Goal: Task Accomplishment & Management: Use online tool/utility

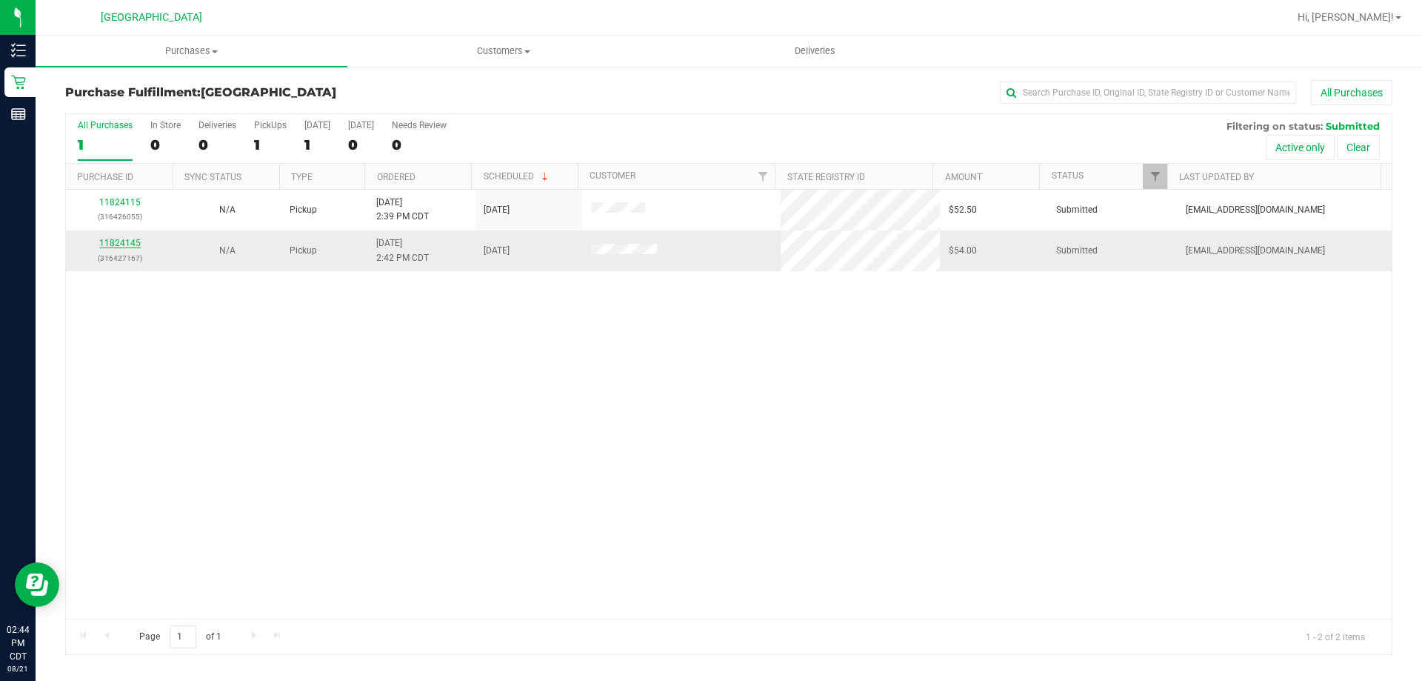
click at [123, 239] on link "11824145" at bounding box center [119, 243] width 41 height 10
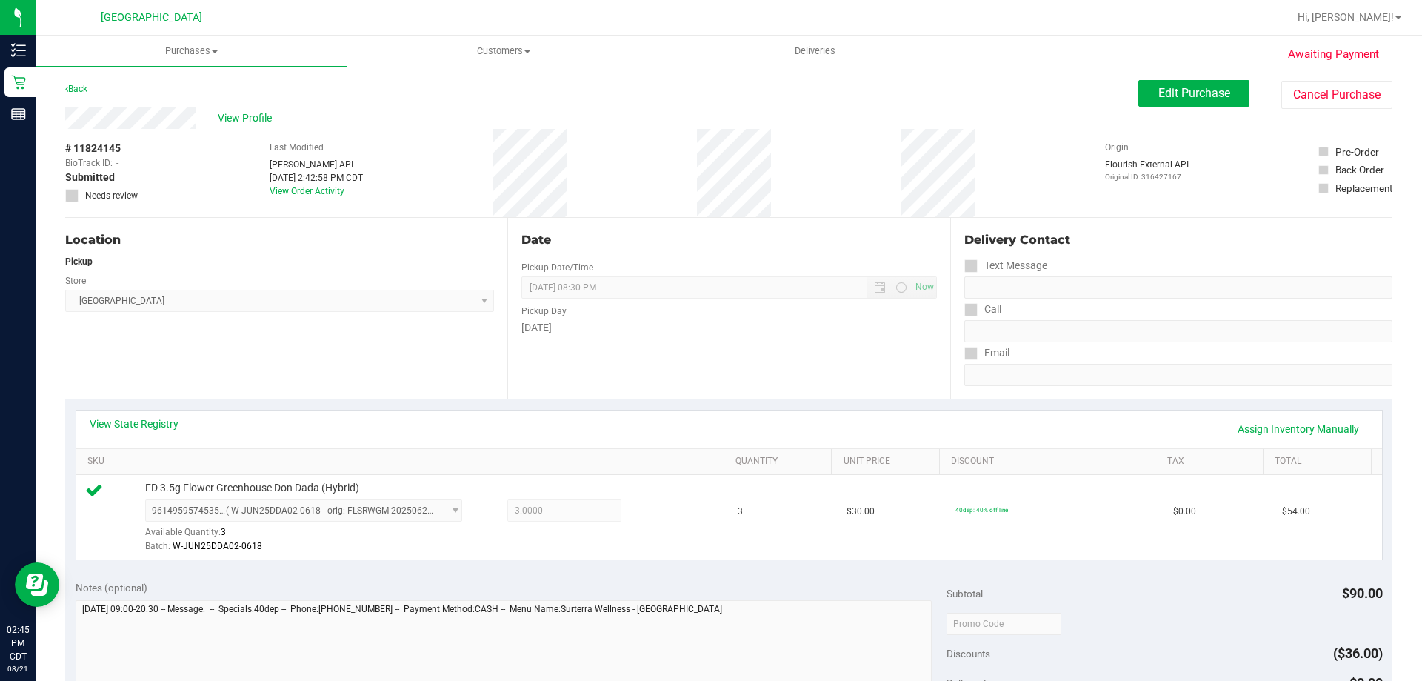
scroll to position [370, 0]
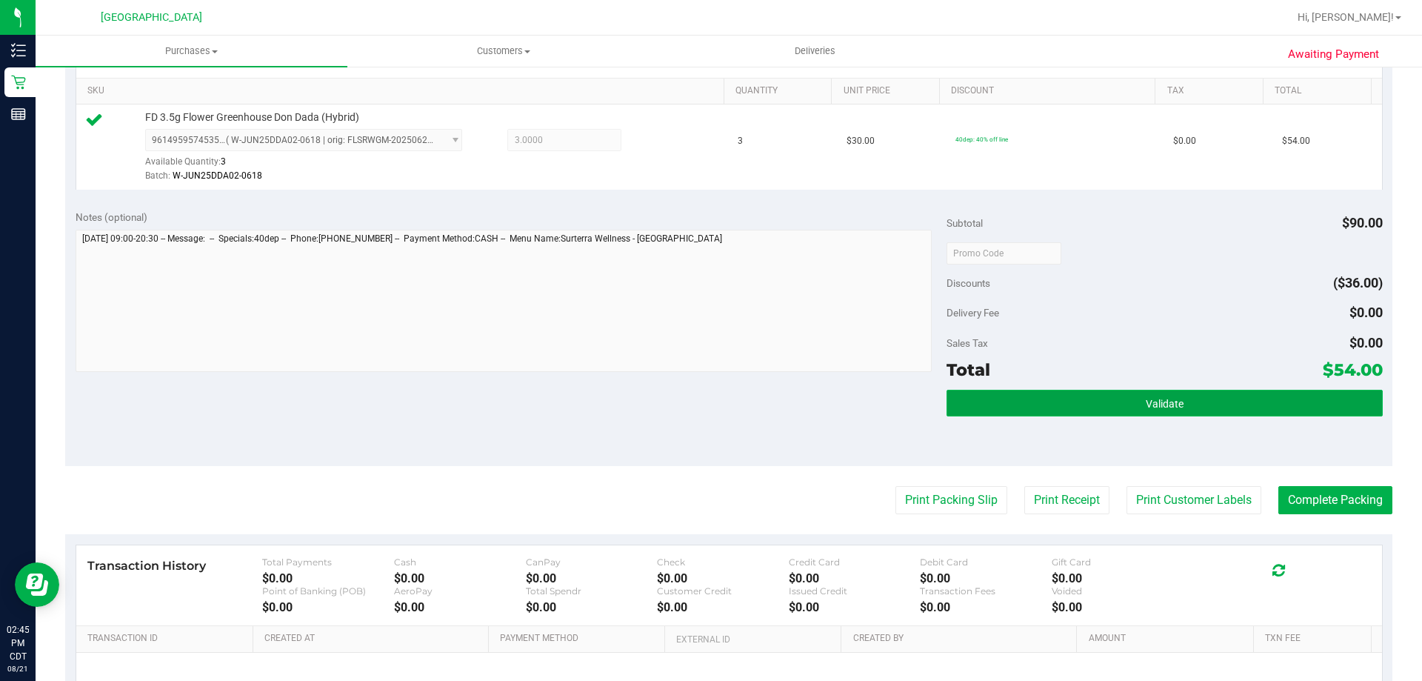
click at [1085, 404] on button "Validate" at bounding box center [1165, 403] width 436 height 27
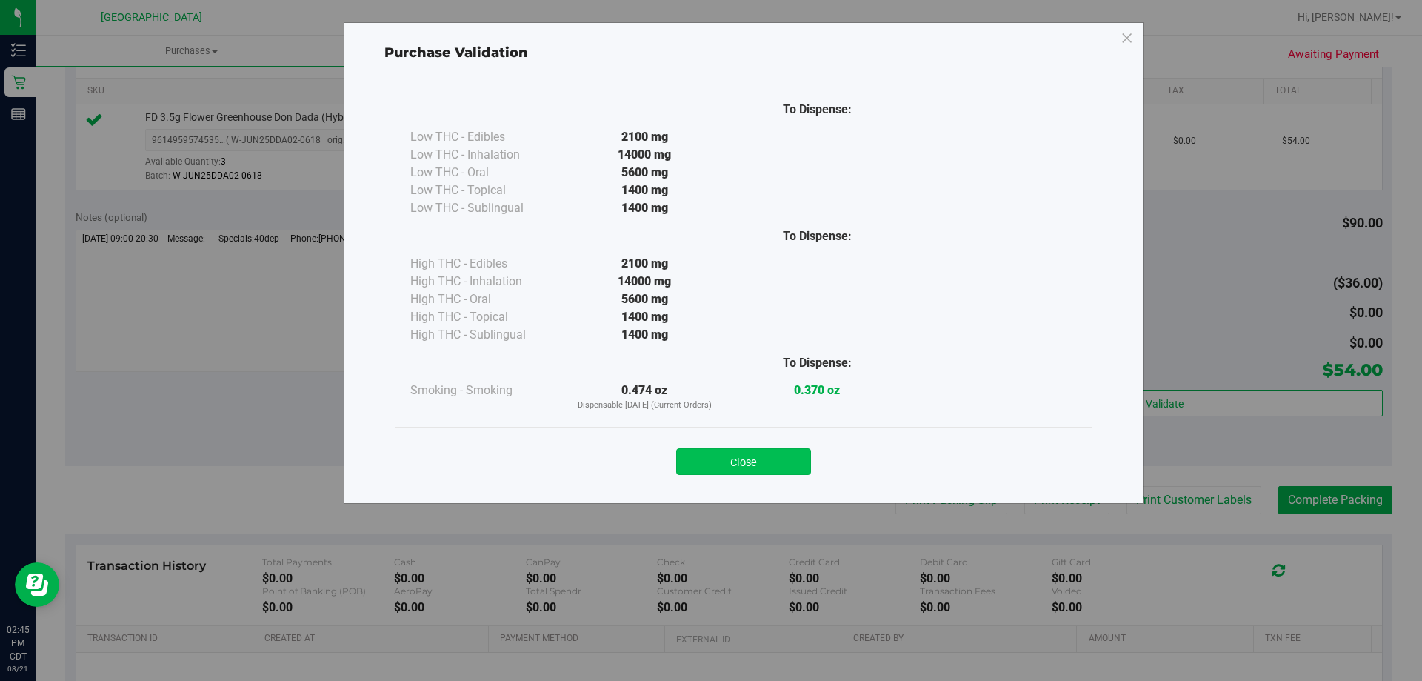
click at [788, 463] on button "Close" at bounding box center [743, 461] width 135 height 27
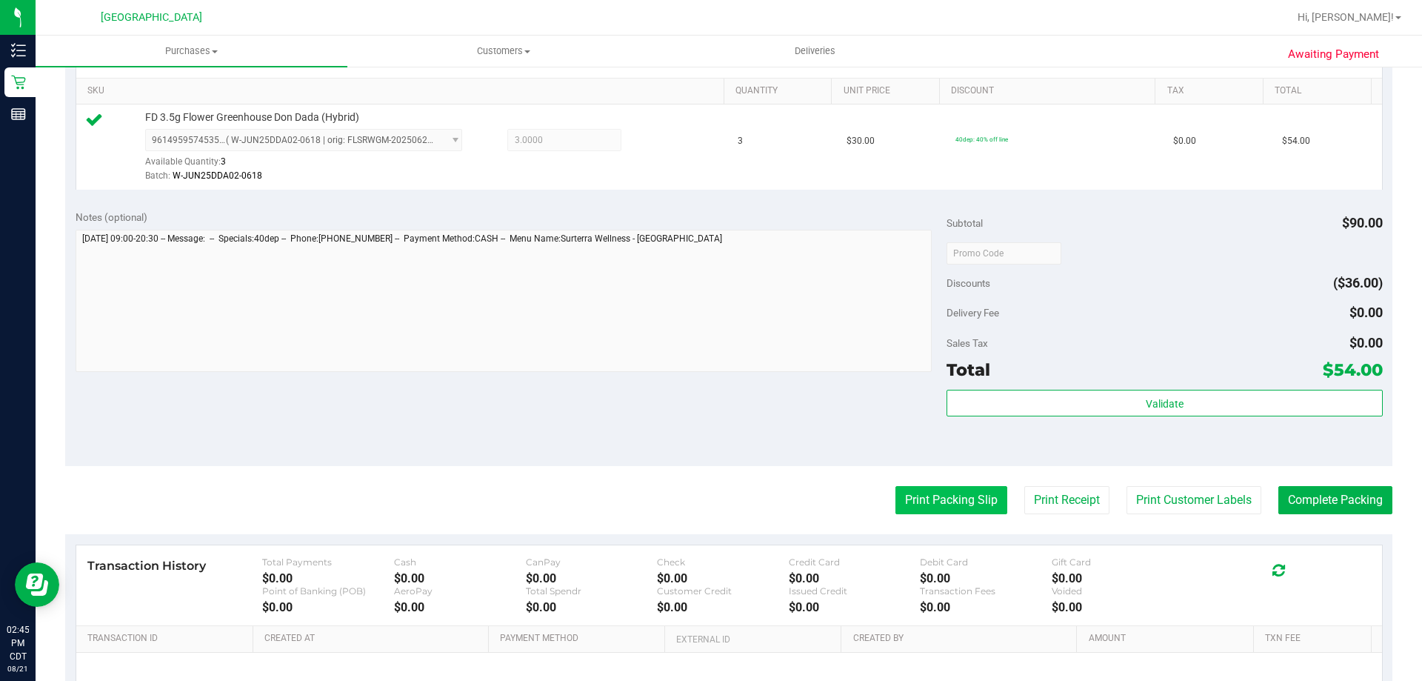
click at [912, 510] on button "Print Packing Slip" at bounding box center [952, 500] width 112 height 28
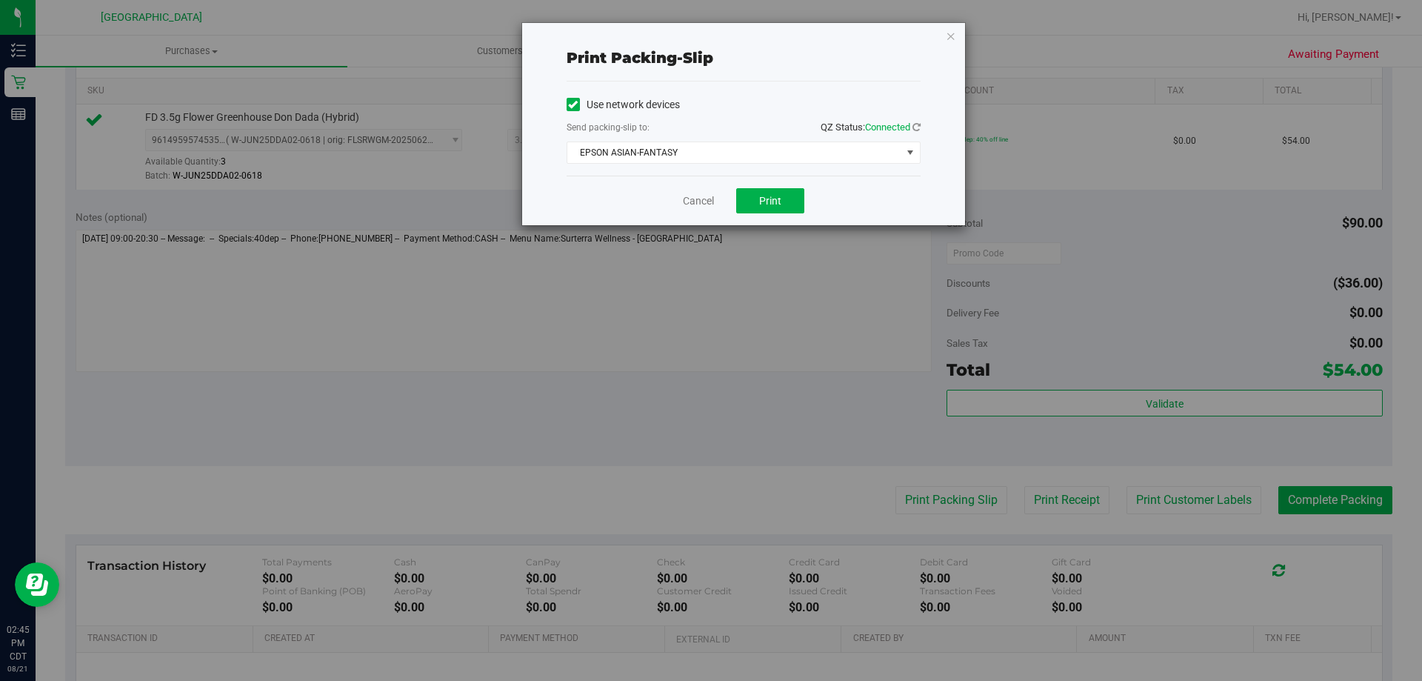
click at [752, 216] on div "Cancel Print" at bounding box center [744, 201] width 354 height 50
click at [753, 213] on div "Cancel Print" at bounding box center [744, 201] width 354 height 50
click at [753, 206] on button "Print" at bounding box center [770, 200] width 68 height 25
click at [717, 163] on span "EPSON ASIAN-FANTASY" at bounding box center [744, 152] width 354 height 22
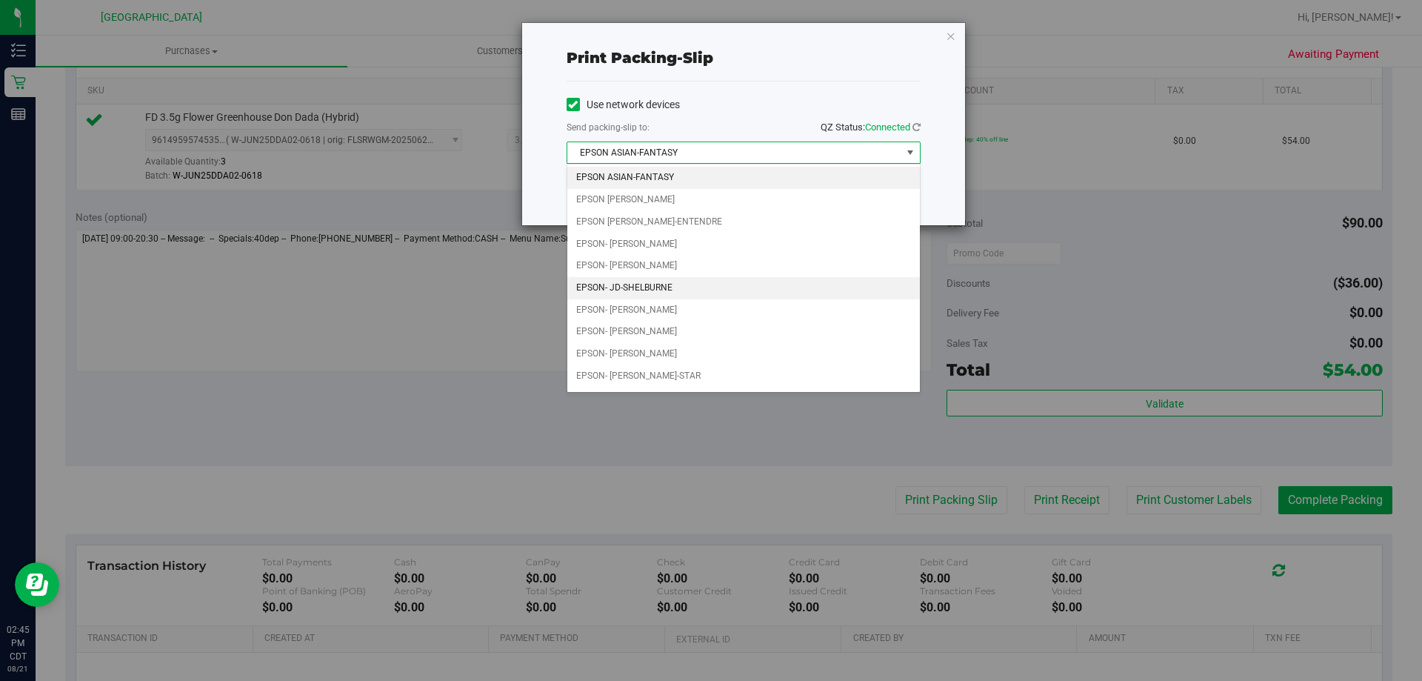
click at [720, 287] on li "EPSON- JD-SHELBURNE" at bounding box center [743, 288] width 353 height 22
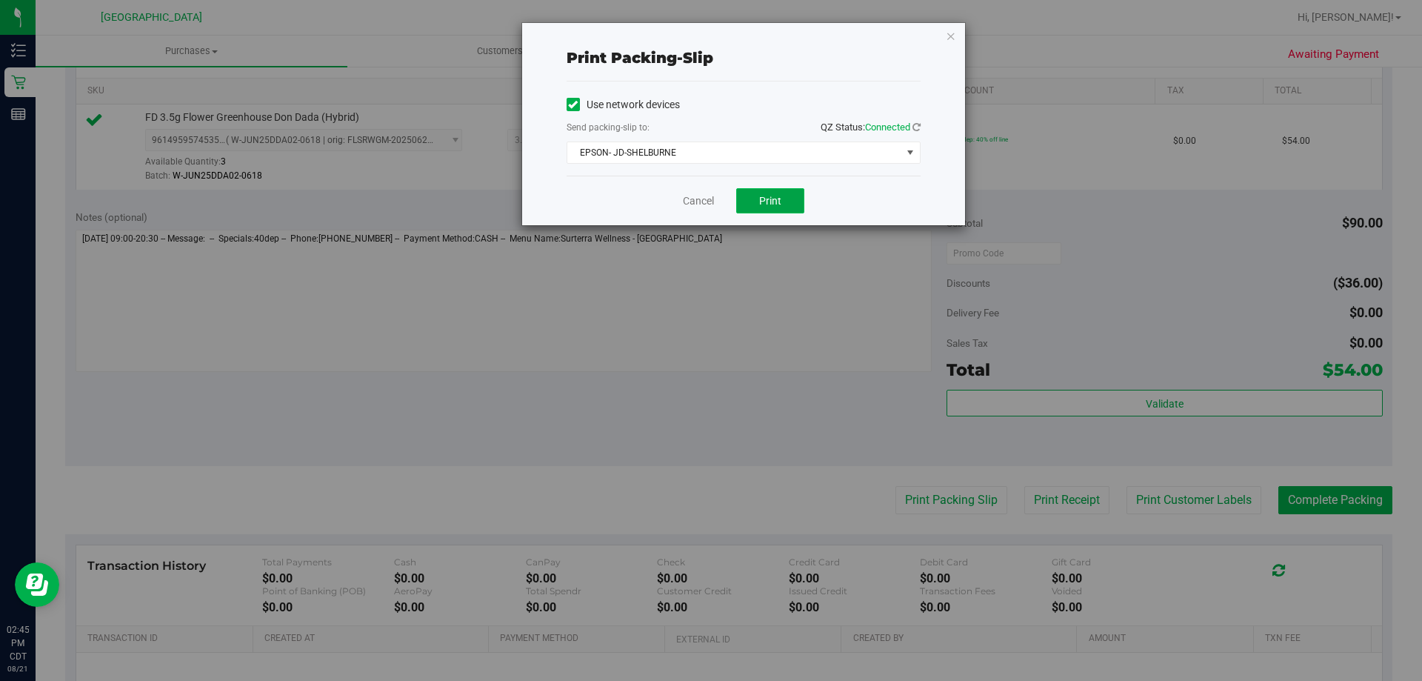
click at [771, 190] on button "Print" at bounding box center [770, 200] width 68 height 25
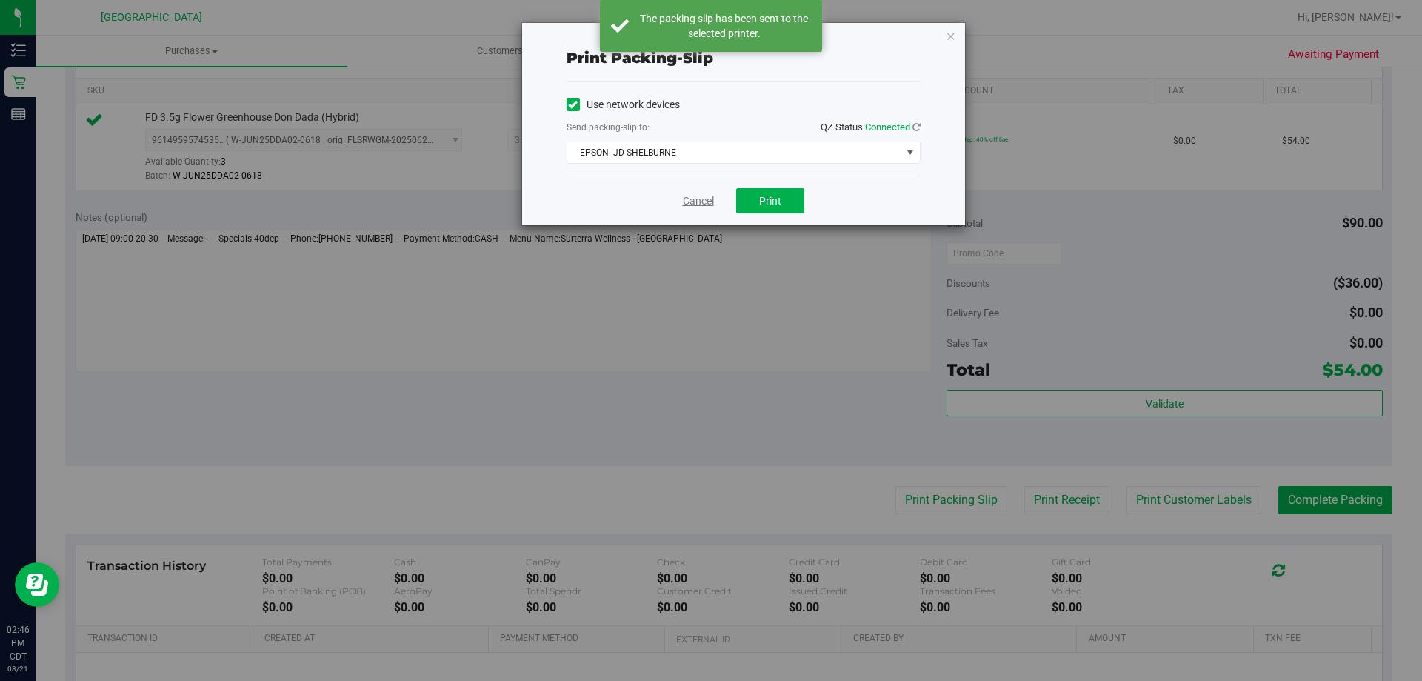
click at [696, 208] on link "Cancel" at bounding box center [698, 201] width 31 height 16
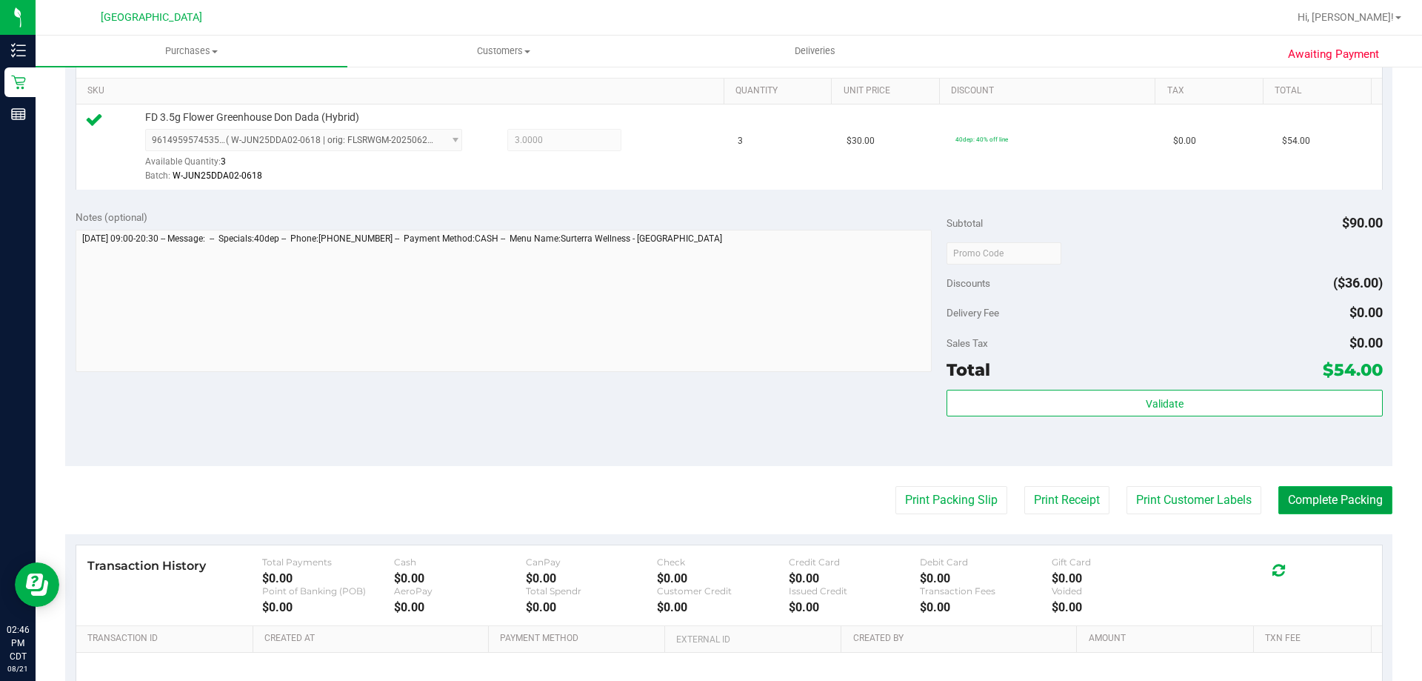
click at [1341, 502] on button "Complete Packing" at bounding box center [1336, 500] width 114 height 28
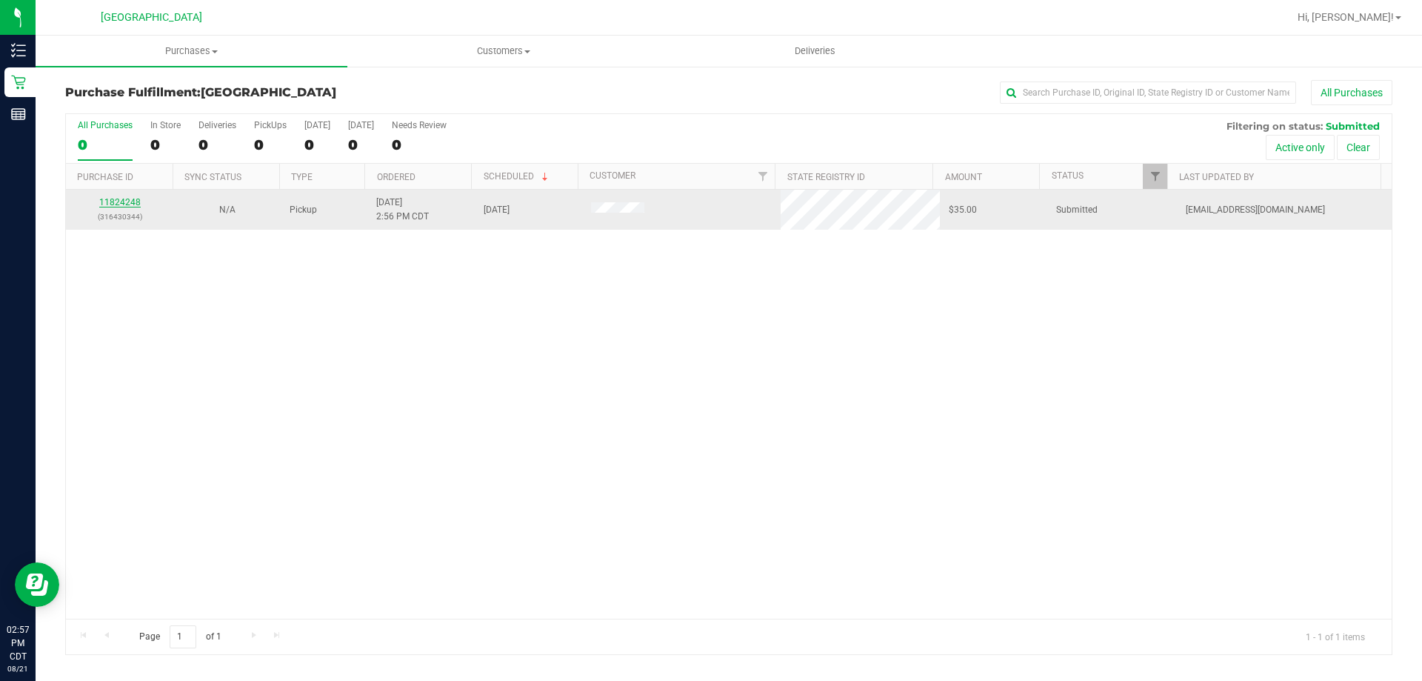
click at [120, 201] on link "11824248" at bounding box center [119, 202] width 41 height 10
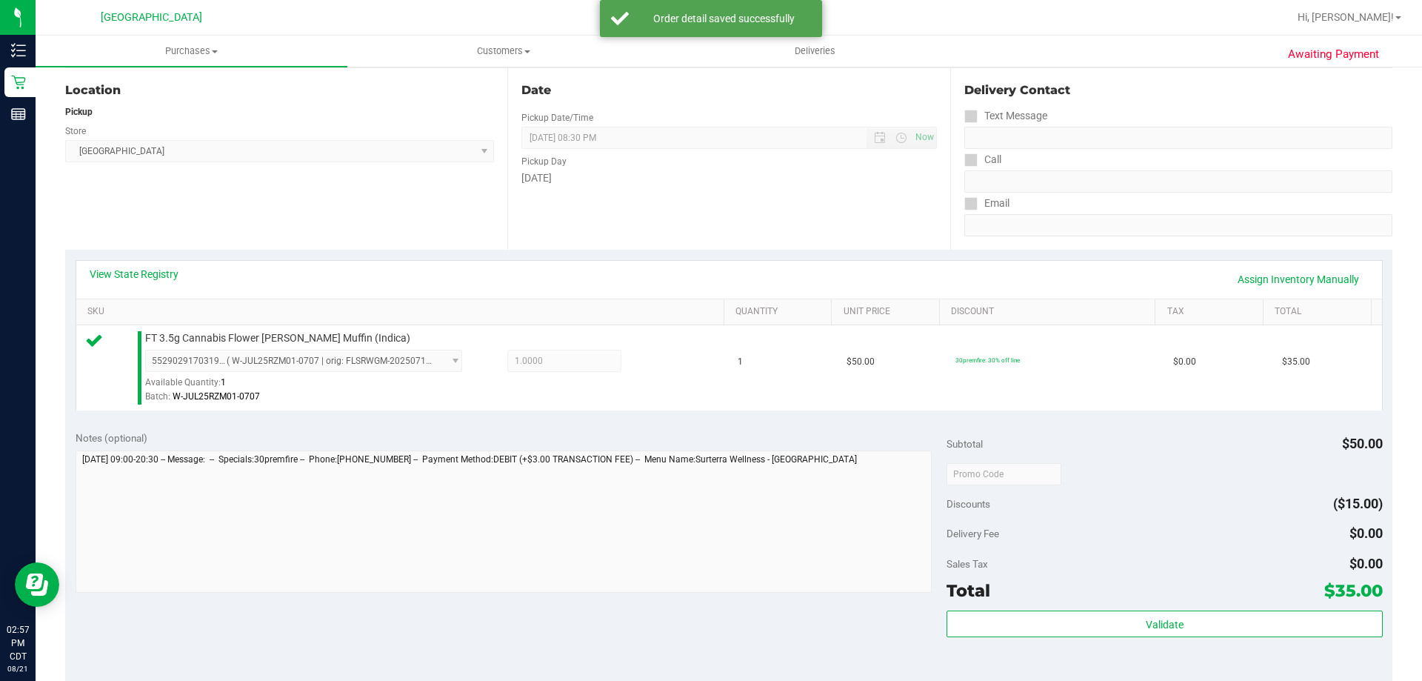
scroll to position [222, 0]
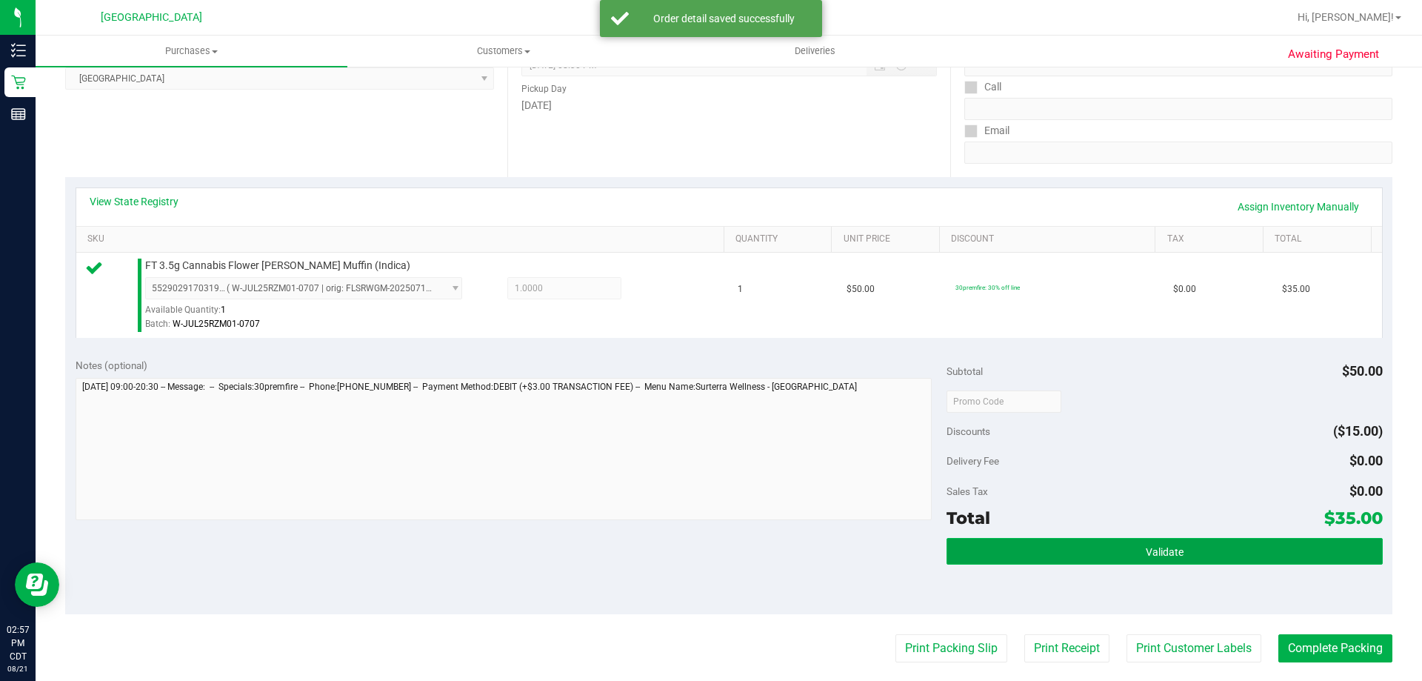
click at [1050, 558] on button "Validate" at bounding box center [1165, 551] width 436 height 27
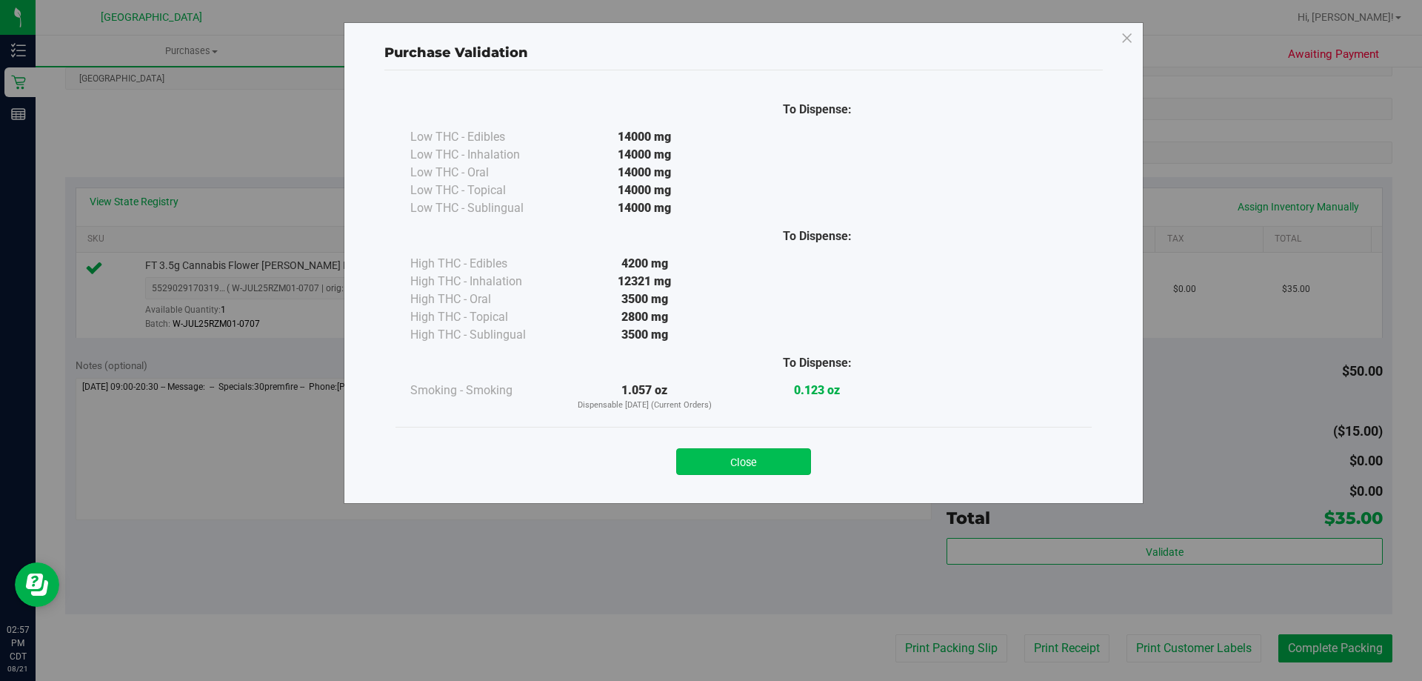
click at [781, 462] on button "Close" at bounding box center [743, 461] width 135 height 27
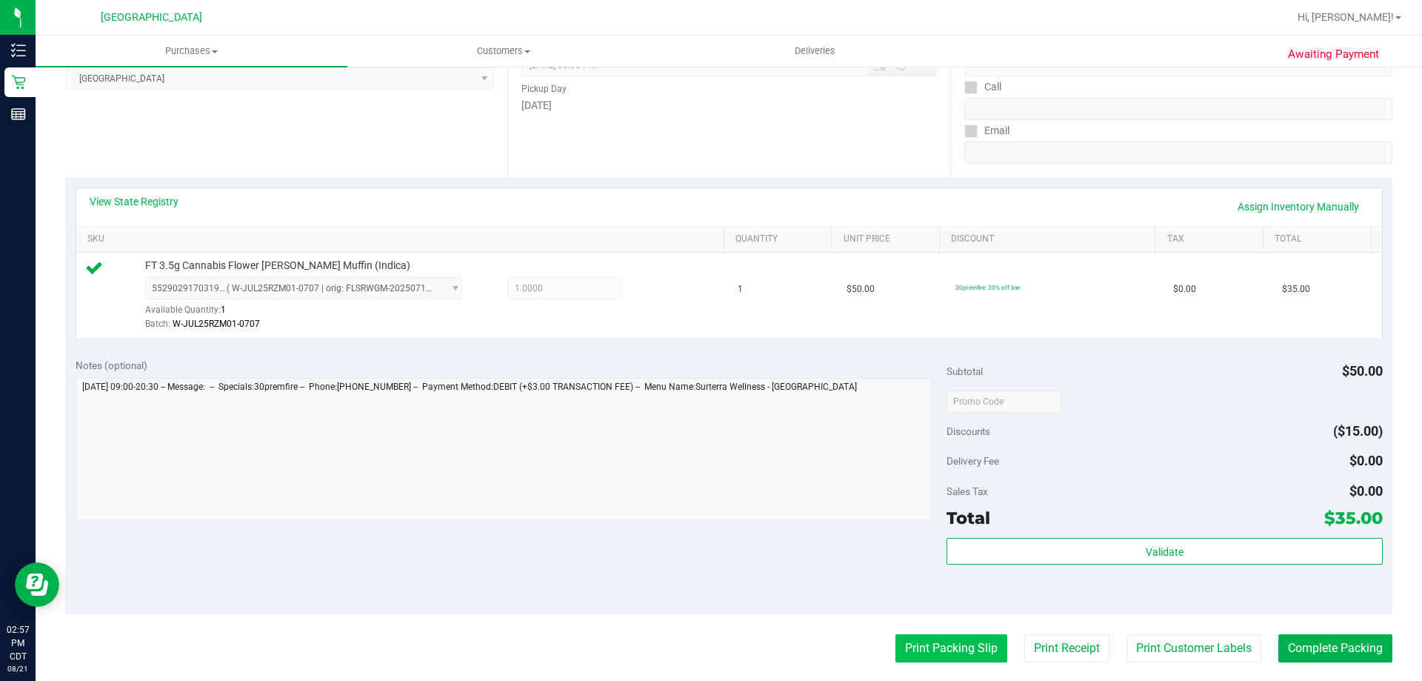
click at [964, 644] on button "Print Packing Slip" at bounding box center [952, 648] width 112 height 28
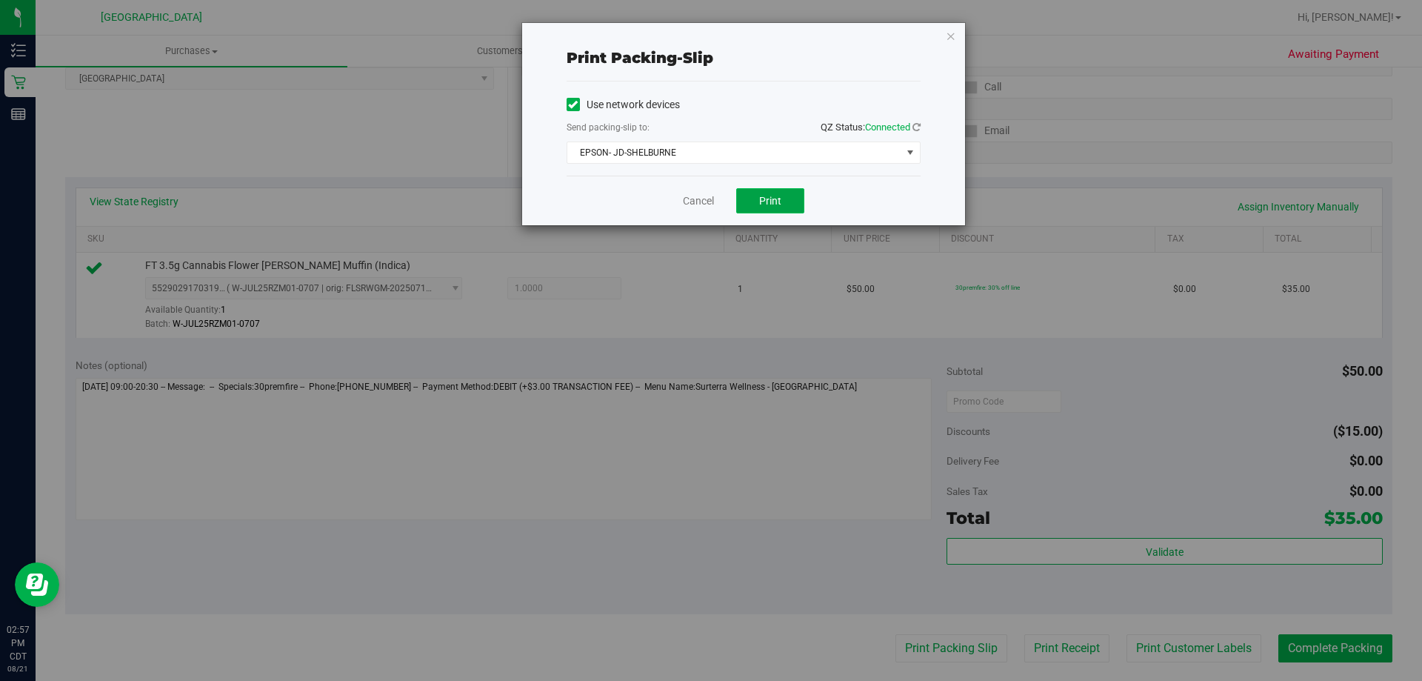
click at [781, 202] on button "Print" at bounding box center [770, 200] width 68 height 25
click at [690, 193] on link "Cancel" at bounding box center [698, 201] width 31 height 16
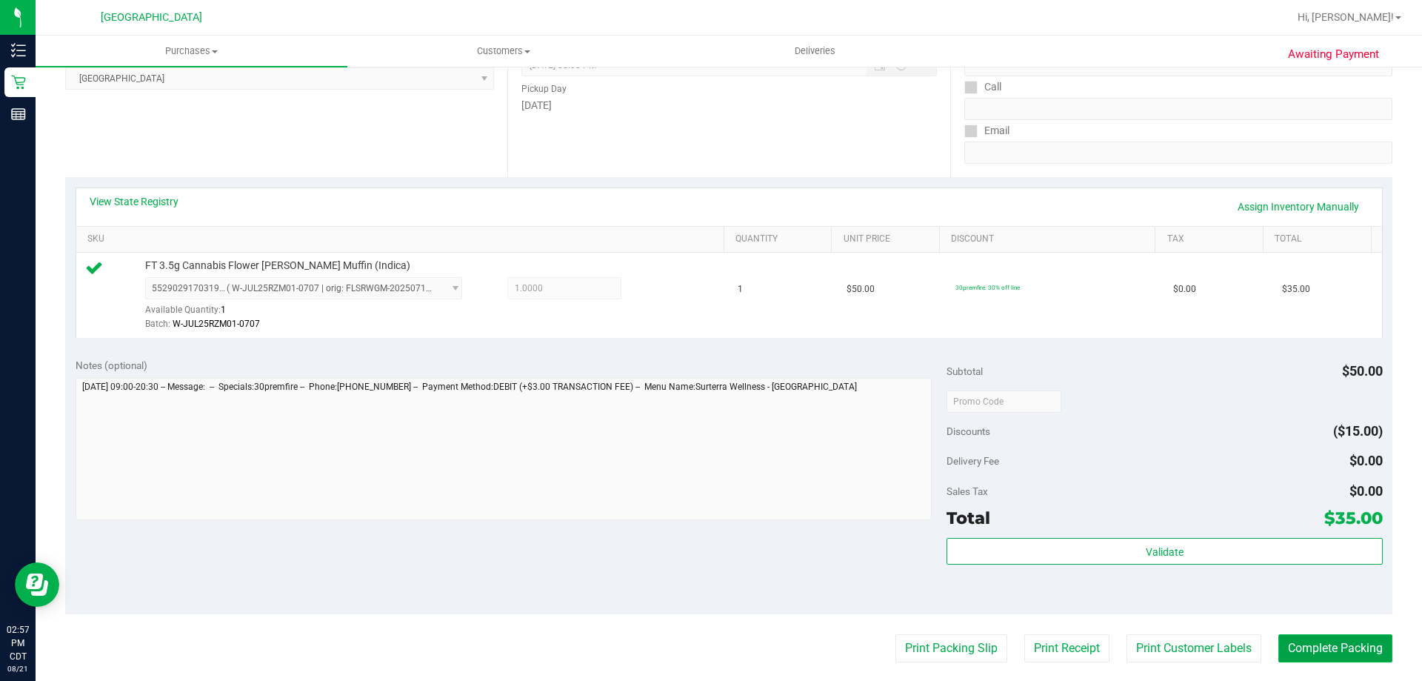
click at [1302, 637] on button "Complete Packing" at bounding box center [1336, 648] width 114 height 28
